Goal: Task Accomplishment & Management: Complete application form

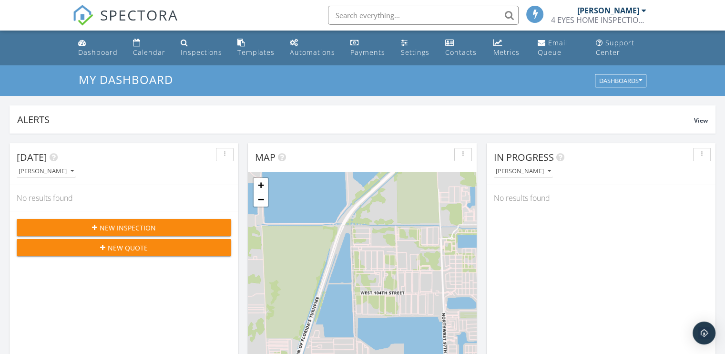
scroll to position [883, 740]
click at [102, 225] on span "New Inspection" at bounding box center [128, 228] width 56 height 10
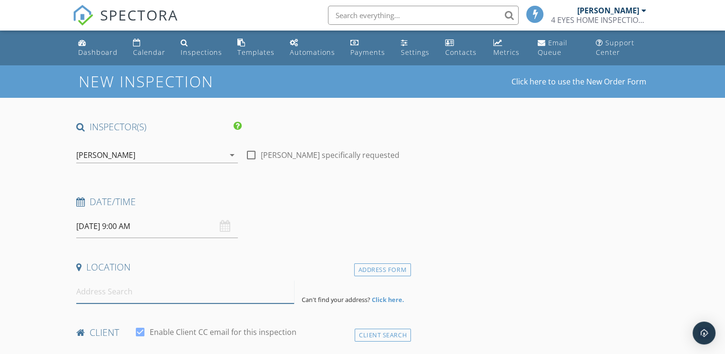
click at [118, 291] on input at bounding box center [185, 291] width 218 height 23
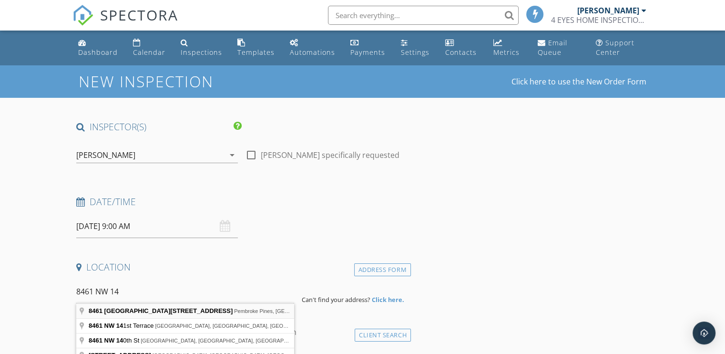
type input "8461 Northwest 14 Street, Pembroke Pines, FL, USA"
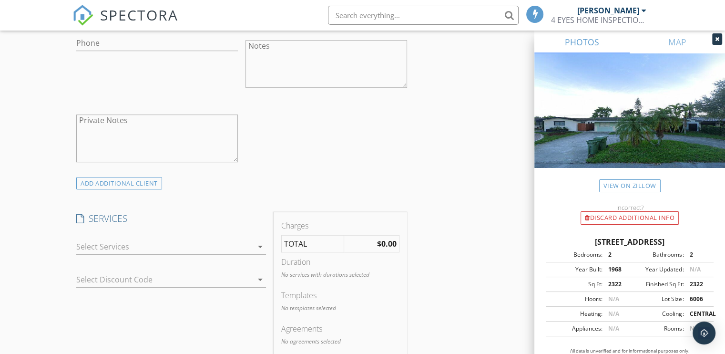
scroll to position [668, 0]
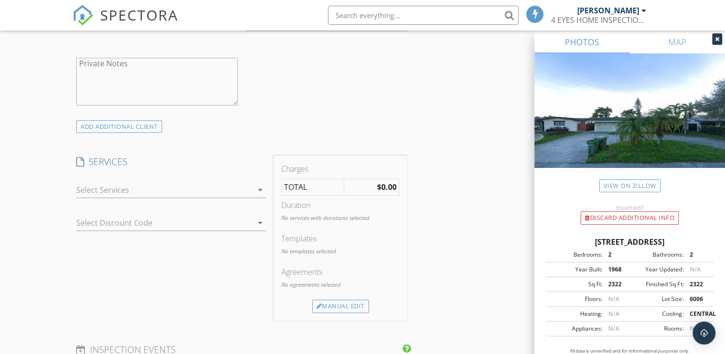
click at [103, 194] on div at bounding box center [164, 189] width 176 height 15
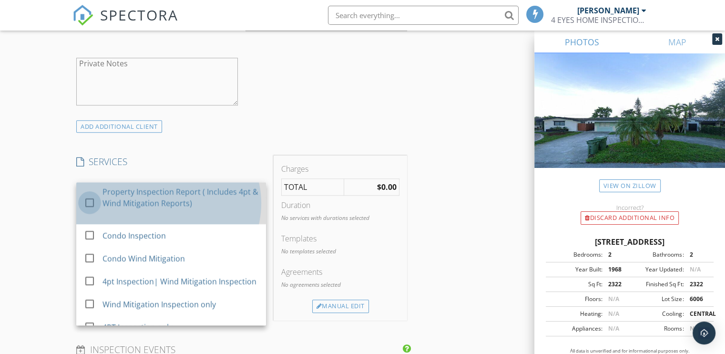
click at [96, 201] on div at bounding box center [90, 203] width 16 height 16
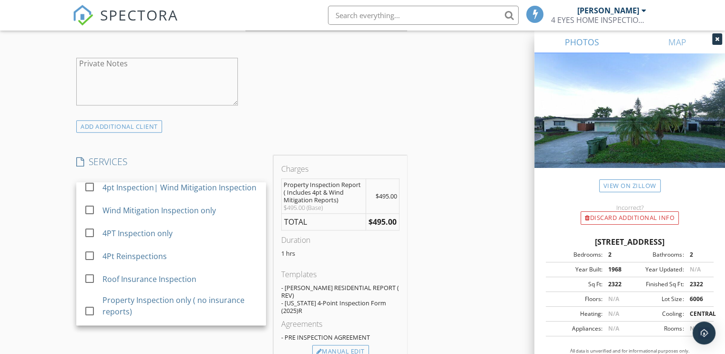
scroll to position [95, 0]
click at [44, 247] on div "New Inspection Click here to use the New Order Form INSPECTOR(S) check_box Henr…" at bounding box center [362, 257] width 725 height 1719
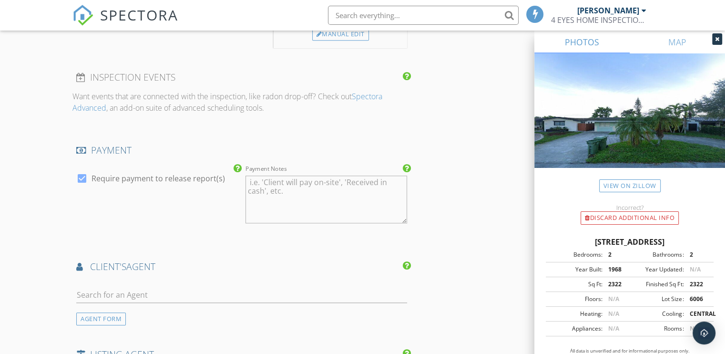
scroll to position [1001, 0]
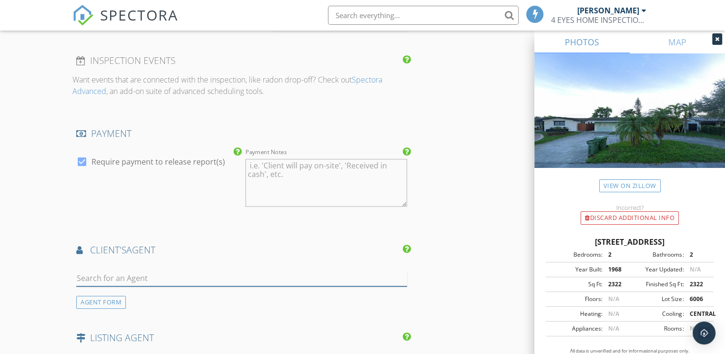
click at [88, 270] on input "text" at bounding box center [241, 278] width 331 height 16
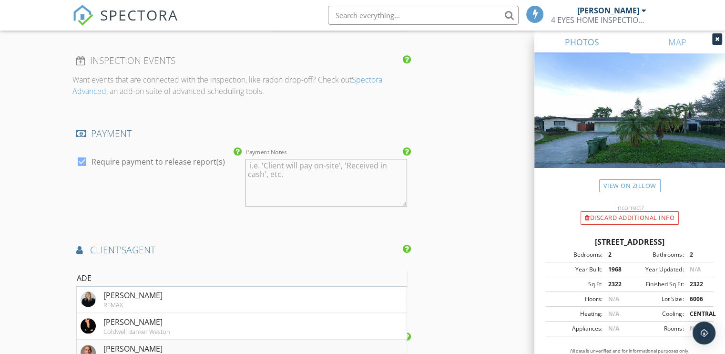
type input "ADE"
click at [112, 343] on div "[PERSON_NAME]" at bounding box center [161, 348] width 117 height 11
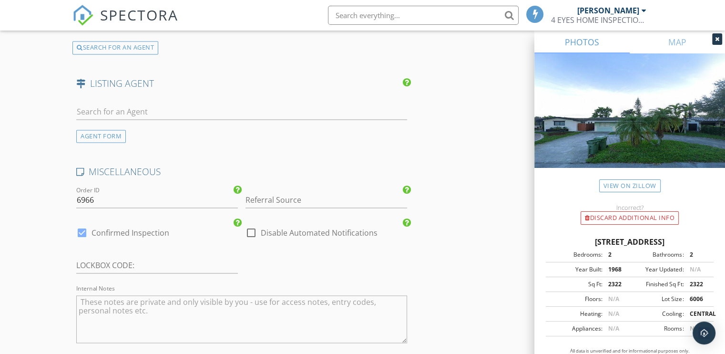
scroll to position [1478, 0]
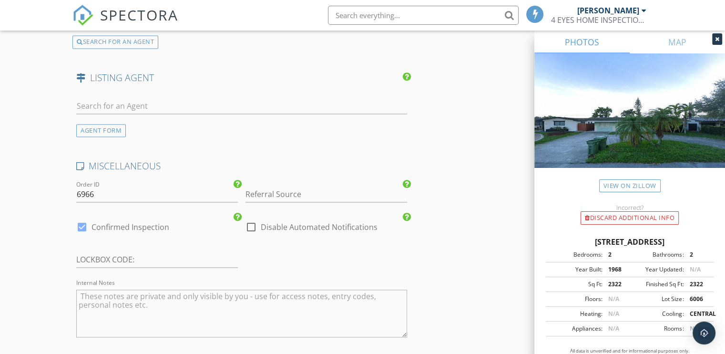
click at [82, 219] on div at bounding box center [82, 227] width 16 height 16
checkbox input "false"
checkbox input "true"
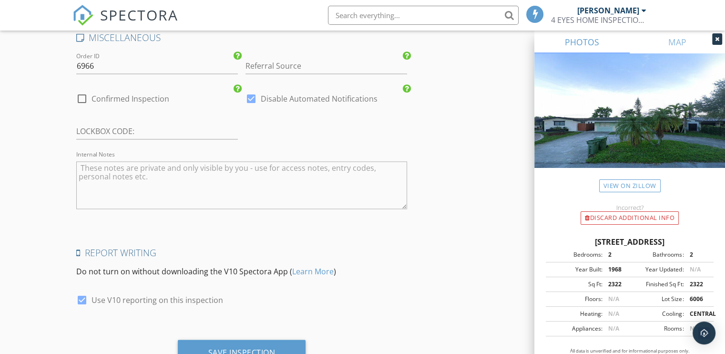
scroll to position [1621, 0]
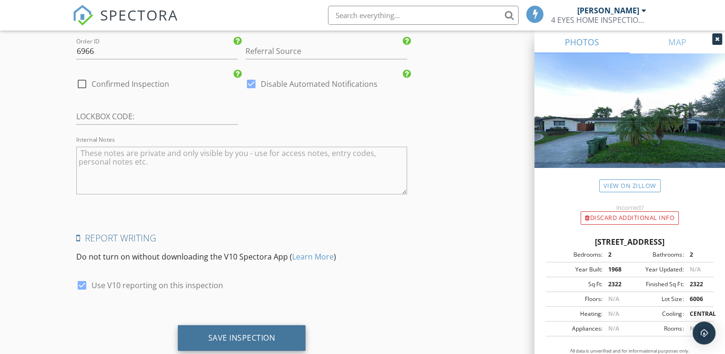
click at [208, 332] on div "Save Inspection" at bounding box center [241, 337] width 67 height 10
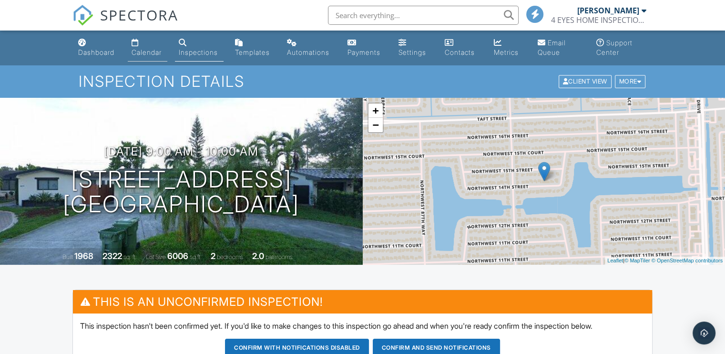
click at [155, 52] on div "Calendar" at bounding box center [147, 52] width 30 height 8
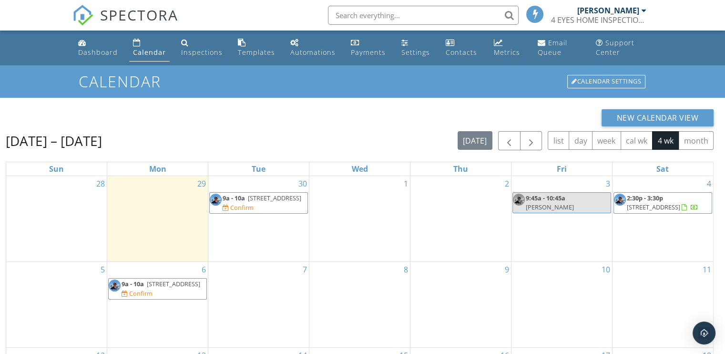
click at [251, 202] on span "9a - 10a 8461 NW 14th St, Pembroke Pines 33024 Confirm" at bounding box center [259, 203] width 98 height 19
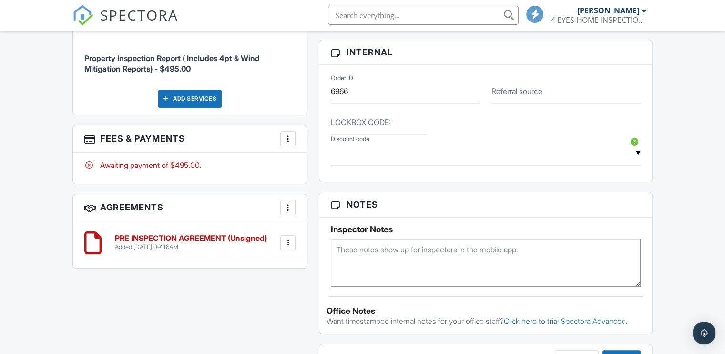
scroll to position [668, 0]
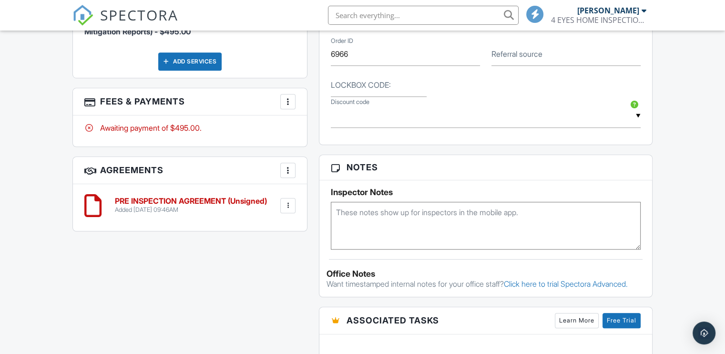
click at [351, 214] on textarea at bounding box center [486, 226] width 310 height 48
click at [477, 208] on textarea "ROOF: [DATE] 109862-0 //" at bounding box center [486, 226] width 310 height 48
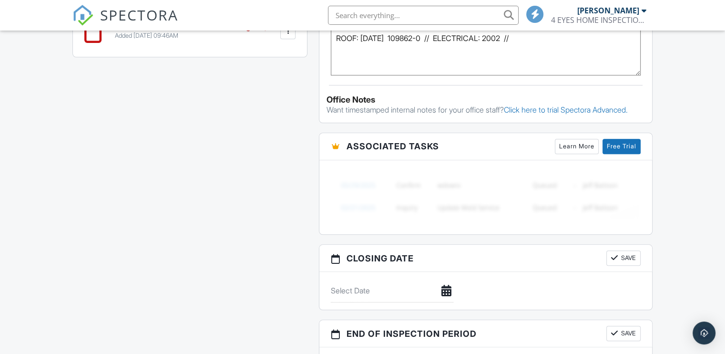
scroll to position [858, 0]
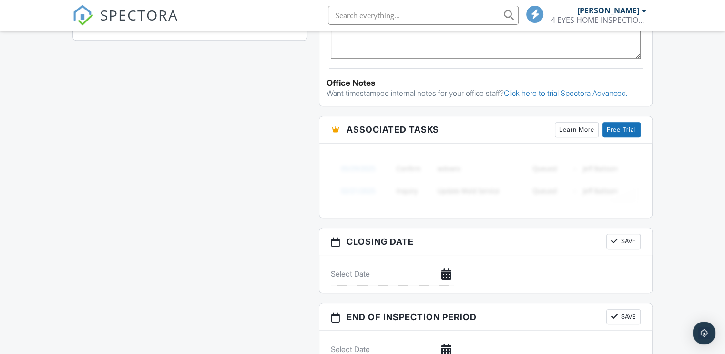
type textarea "ROOF: [DATE] 109862-0 // ELECTRICAL: 2002 //"
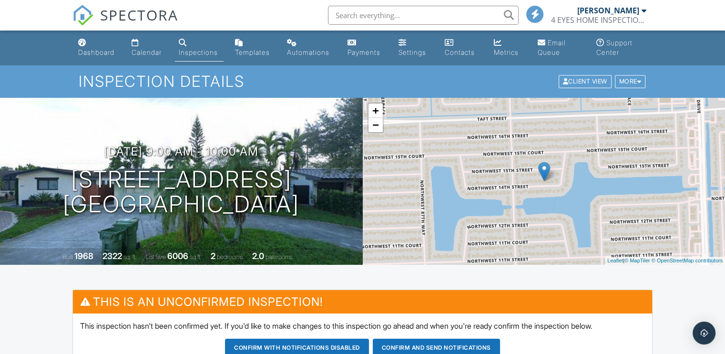
scroll to position [0, 0]
click at [177, 177] on h1 "[STREET_ADDRESS] [GEOGRAPHIC_DATA], FL 33024" at bounding box center [181, 192] width 237 height 51
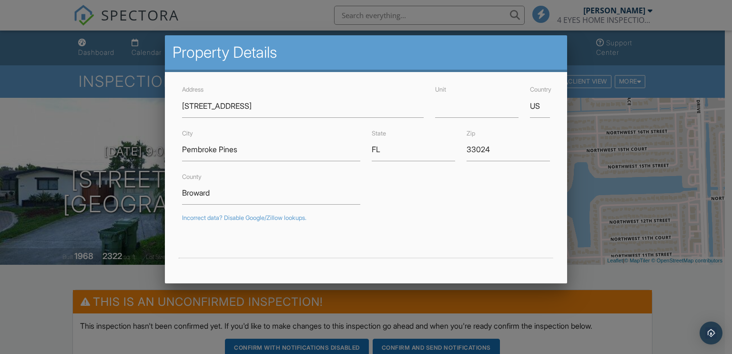
click at [72, 121] on div at bounding box center [366, 173] width 732 height 443
